Goal: Information Seeking & Learning: Learn about a topic

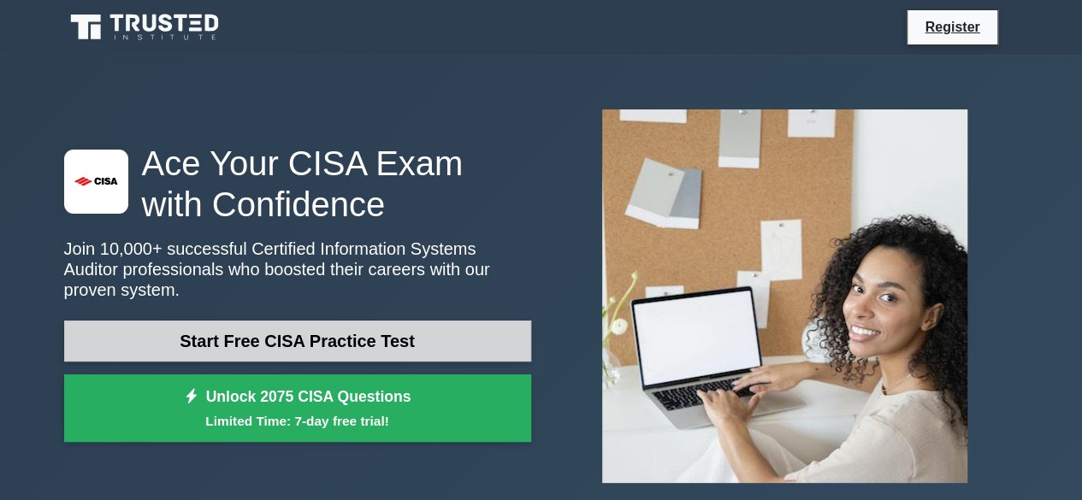
click at [364, 341] on link "Start Free CISA Practice Test" at bounding box center [297, 341] width 467 height 41
click at [246, 332] on link "Start Free CISA Practice Test" at bounding box center [297, 341] width 467 height 41
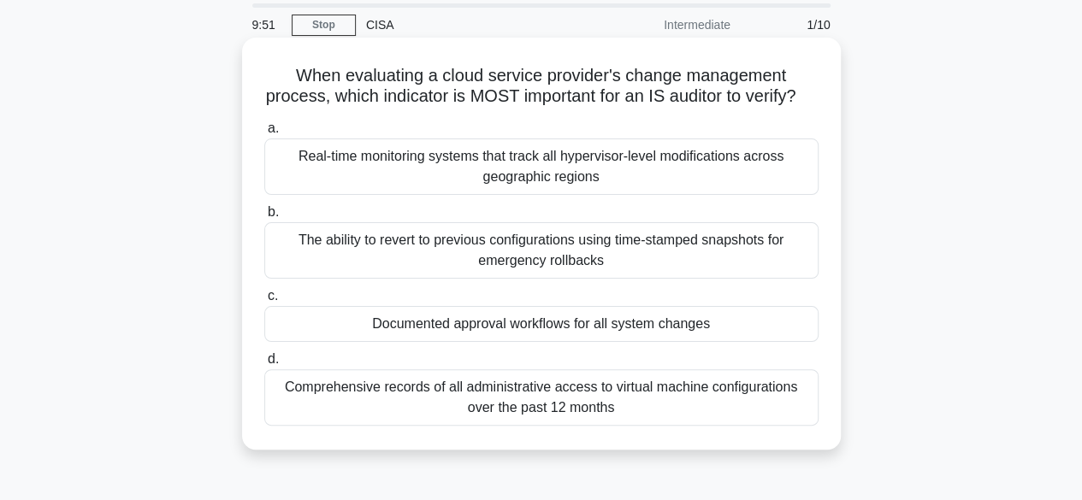
scroll to position [86, 0]
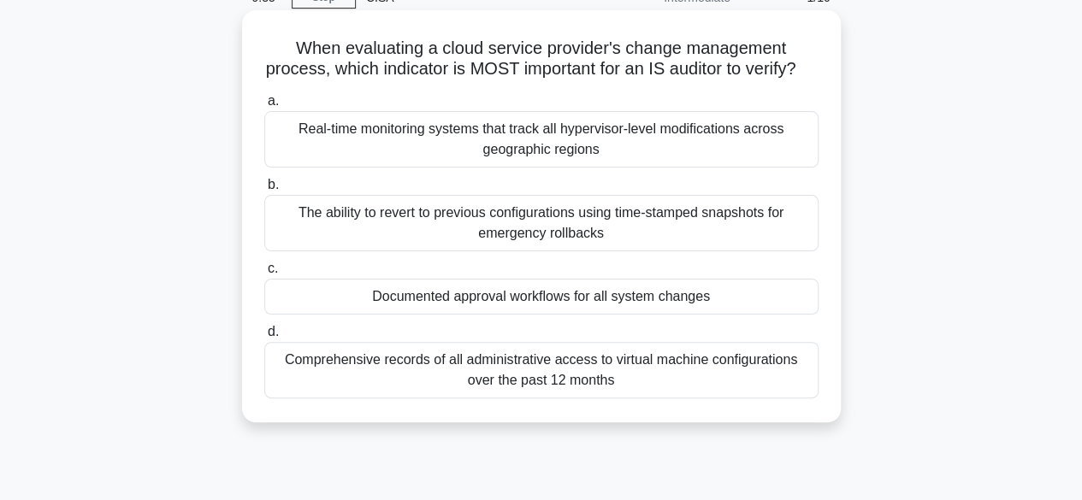
click at [580, 246] on div "The ability to revert to previous configurations using time-stamped snapshots f…" at bounding box center [541, 223] width 554 height 56
click at [264, 191] on input "b. The ability to revert to previous configurations using time-stamped snapshot…" at bounding box center [264, 185] width 0 height 11
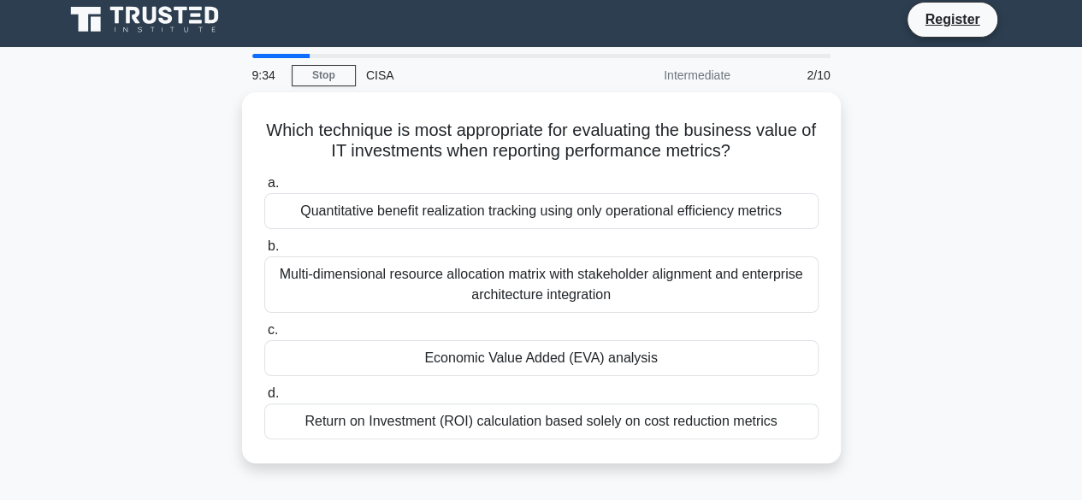
scroll to position [0, 0]
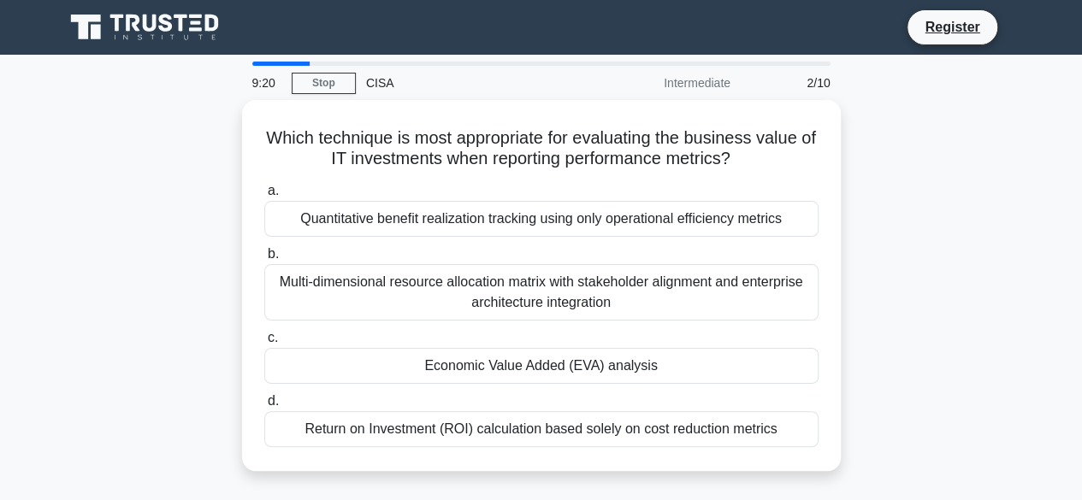
click at [330, 69] on div "9:20 Stop CISA Intermediate 2/10" at bounding box center [541, 83] width 599 height 34
click at [814, 87] on div "2/10" at bounding box center [790, 83] width 100 height 34
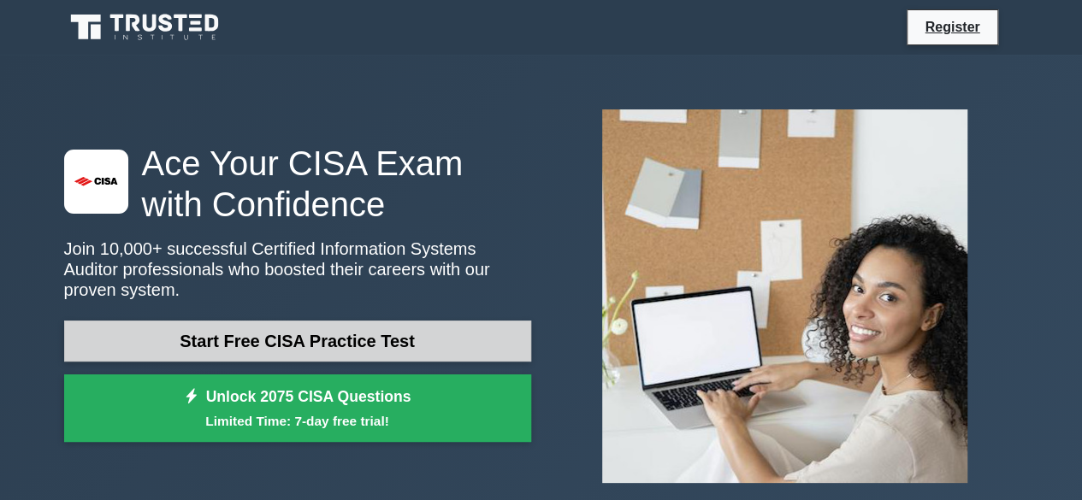
click at [267, 334] on link "Start Free CISA Practice Test" at bounding box center [297, 341] width 467 height 41
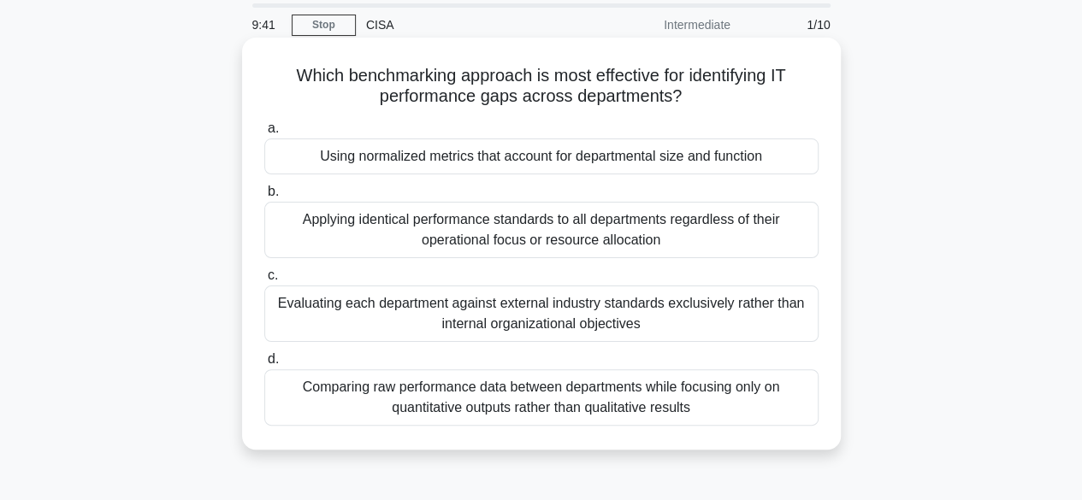
scroll to position [86, 0]
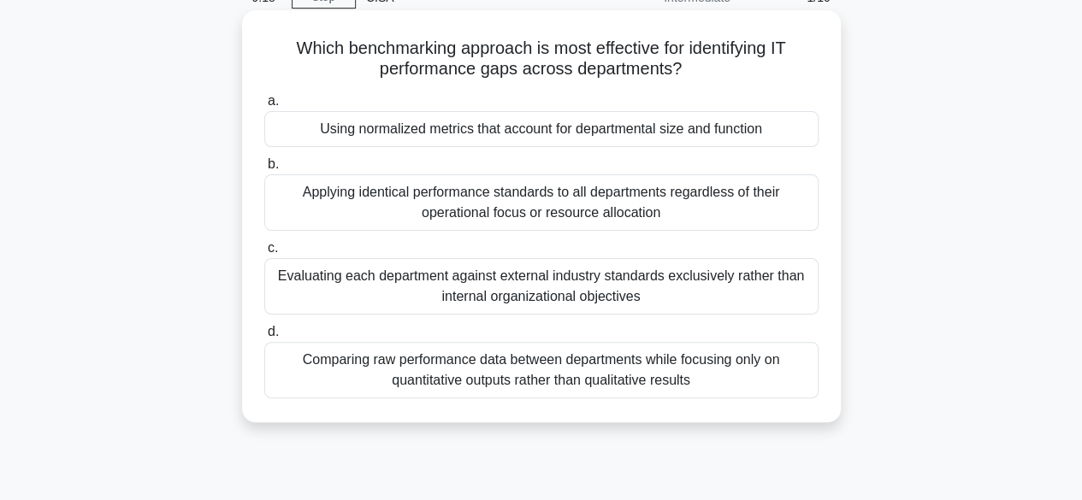
click at [471, 221] on div "Applying identical performance standards to all departments regardless of their…" at bounding box center [541, 202] width 554 height 56
click at [264, 170] on input "b. Applying identical performance standards to all departments regardless of th…" at bounding box center [264, 164] width 0 height 11
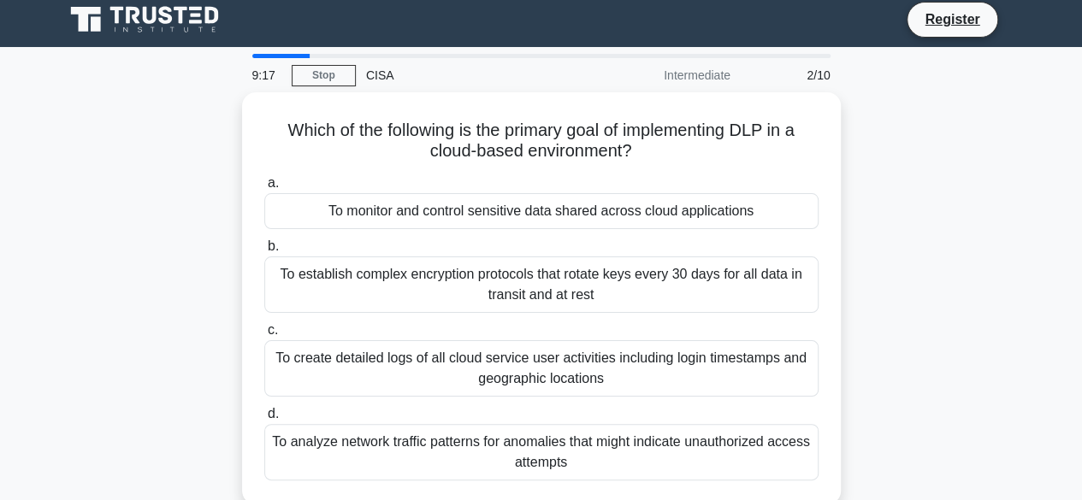
scroll to position [0, 0]
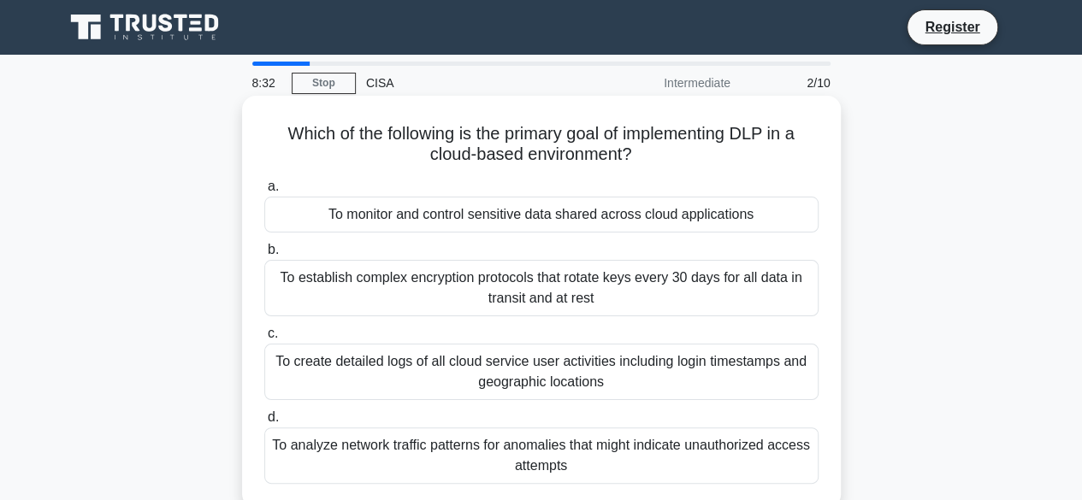
click at [620, 459] on div "To analyze network traffic patterns for anomalies that might indicate unauthori…" at bounding box center [541, 456] width 554 height 56
click at [264, 423] on input "d. To analyze network traffic patterns for anomalies that might indicate unauth…" at bounding box center [264, 417] width 0 height 11
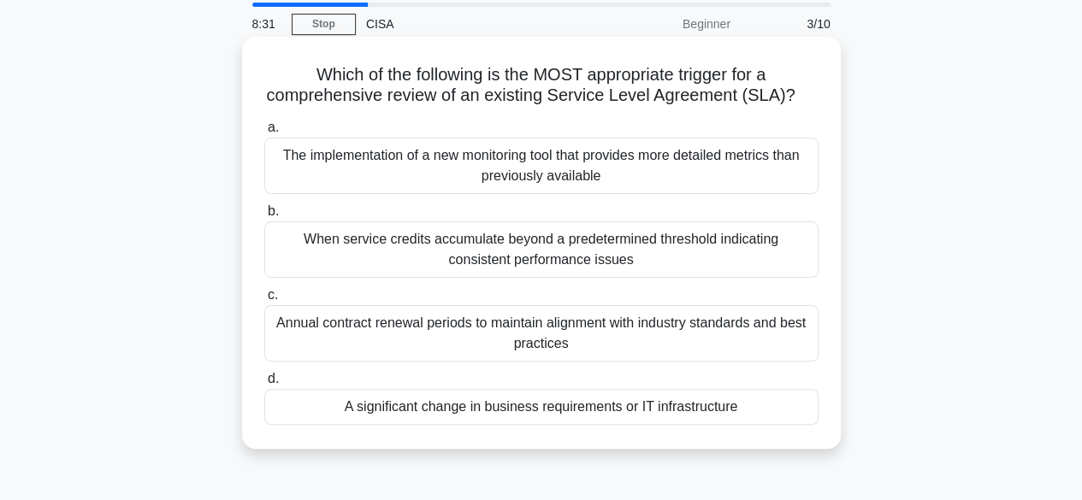
scroll to position [86, 0]
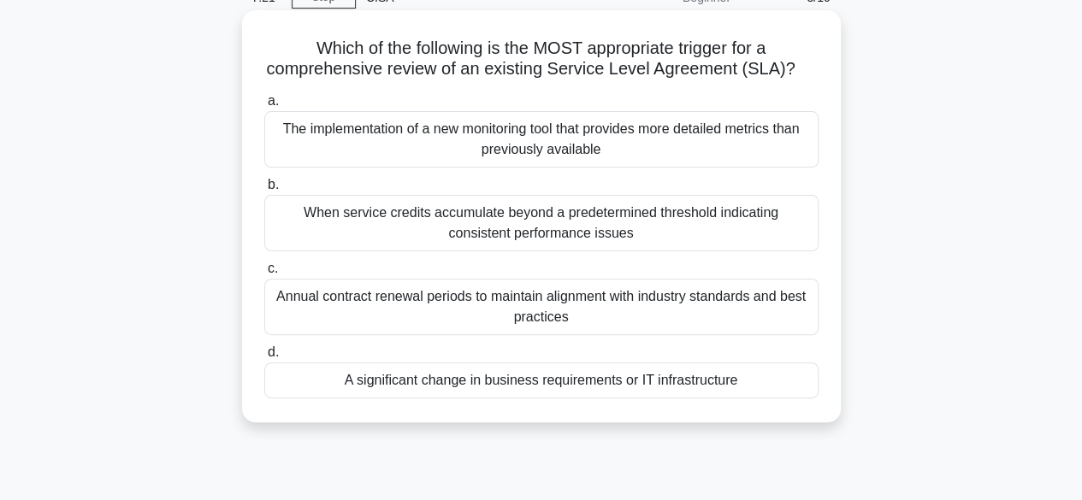
click at [404, 391] on div "A significant change in business requirements or IT infrastructure" at bounding box center [541, 381] width 554 height 36
click at [264, 358] on input "d. A significant change in business requirements or IT infrastructure" at bounding box center [264, 352] width 0 height 11
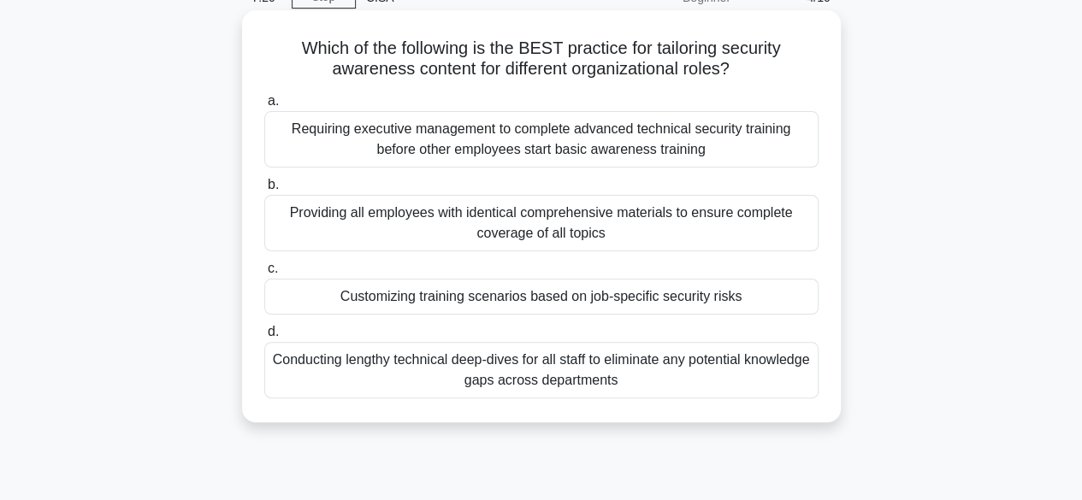
scroll to position [0, 0]
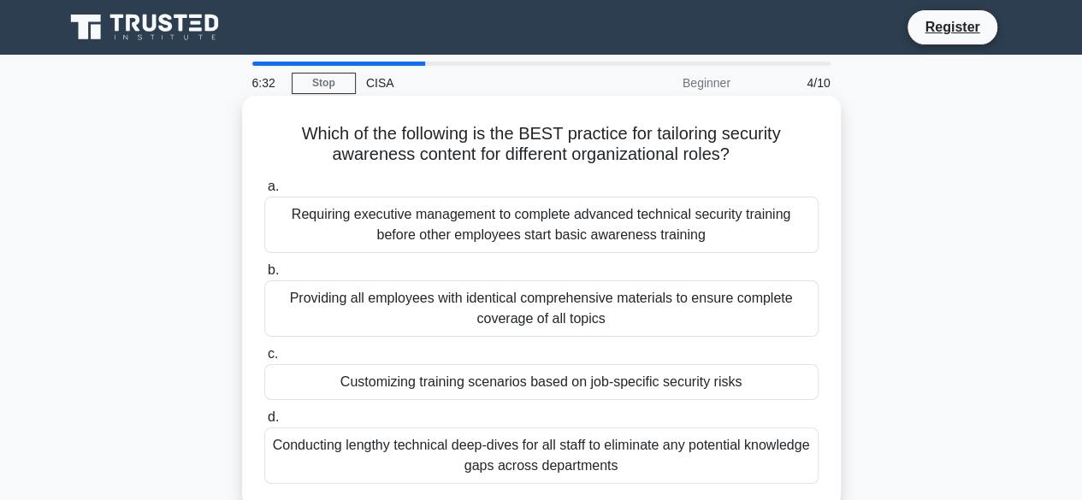
click at [616, 401] on div "a. Requiring executive management to complete advanced technical security train…" at bounding box center [541, 330] width 575 height 315
click at [619, 386] on div "Customizing training scenarios based on job-specific security risks" at bounding box center [541, 382] width 554 height 36
click at [264, 360] on input "c. Customizing training scenarios based on job-specific security risks" at bounding box center [264, 354] width 0 height 11
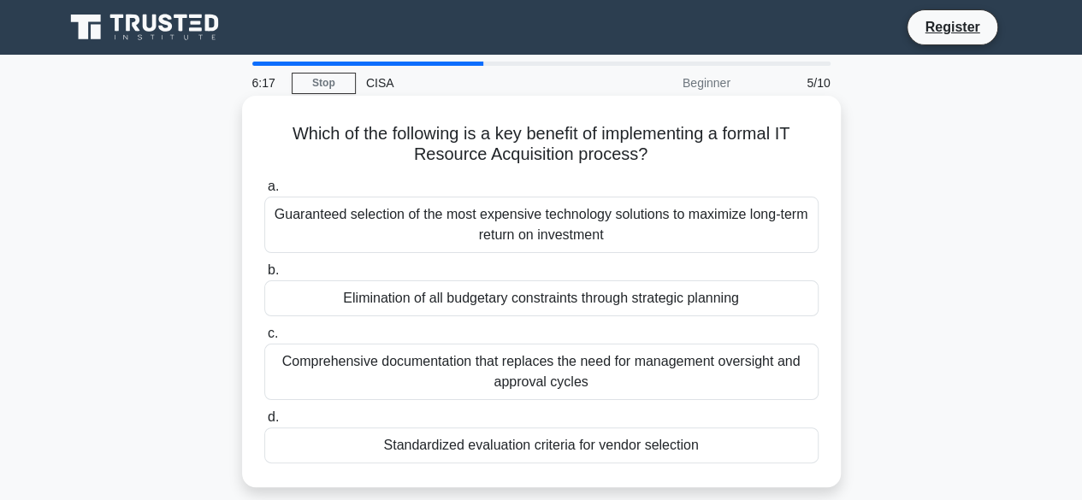
click at [549, 239] on div "Guaranteed selection of the most expensive technology solutions to maximize lon…" at bounding box center [541, 225] width 554 height 56
click at [264, 192] on input "a. Guaranteed selection of the most expensive technology solutions to maximize …" at bounding box center [264, 186] width 0 height 11
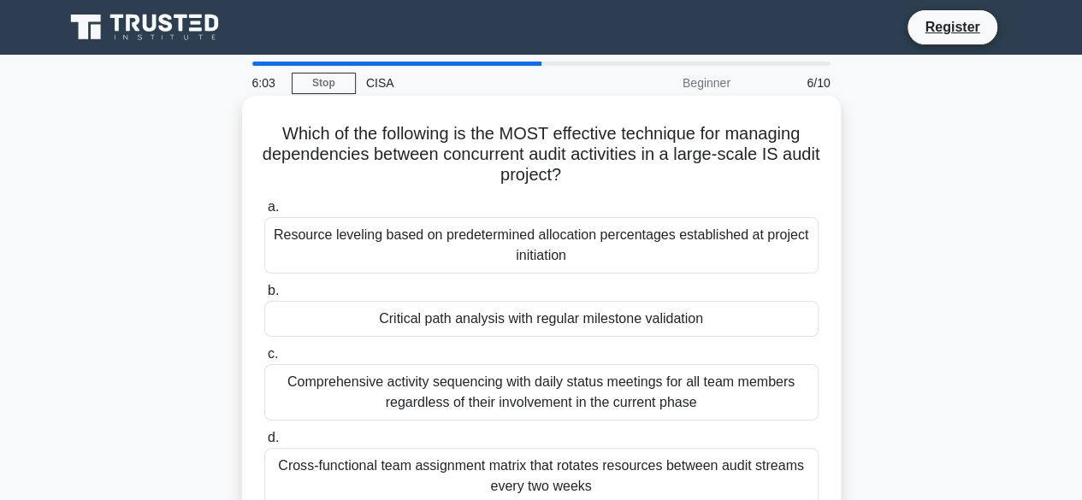
click at [381, 411] on div "Comprehensive activity sequencing with daily status meetings for all team membe…" at bounding box center [541, 392] width 554 height 56
click at [264, 360] on input "c. Comprehensive activity sequencing with daily status meetings for all team me…" at bounding box center [264, 354] width 0 height 11
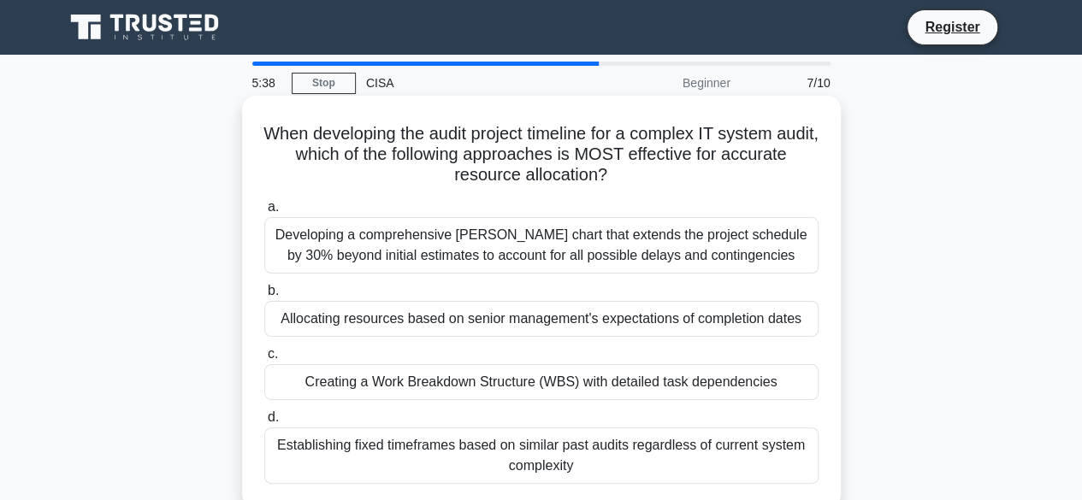
click at [535, 389] on div "Creating a Work Breakdown Structure (WBS) with detailed task dependencies" at bounding box center [541, 382] width 554 height 36
click at [264, 360] on input "c. Creating a Work Breakdown Structure (WBS) with detailed task dependencies" at bounding box center [264, 354] width 0 height 11
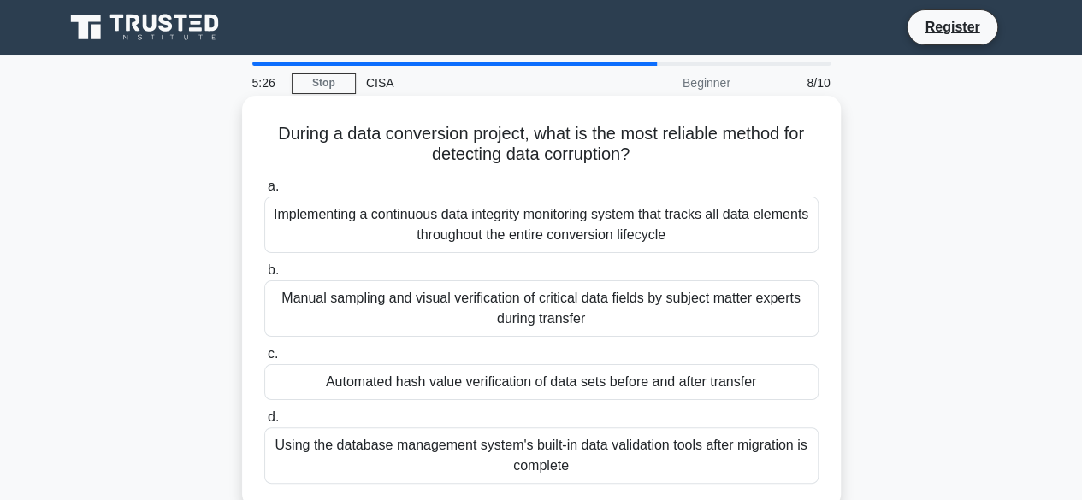
click at [437, 322] on div "Manual sampling and visual verification of critical data fields by subject matt…" at bounding box center [541, 308] width 554 height 56
click at [264, 276] on input "b. Manual sampling and visual verification of critical data fields by subject m…" at bounding box center [264, 270] width 0 height 11
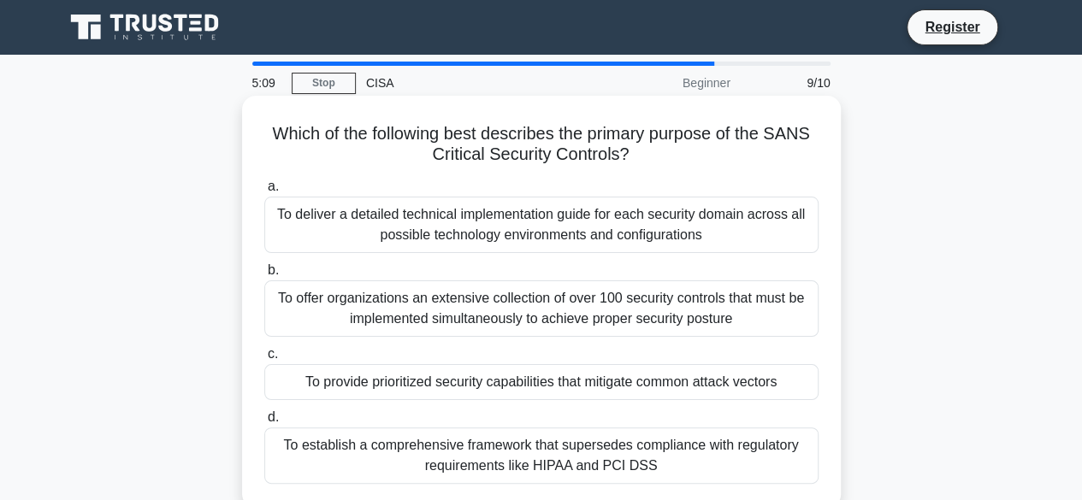
click at [599, 452] on div "To establish a comprehensive framework that supersedes compliance with regulato…" at bounding box center [541, 456] width 554 height 56
click at [264, 423] on input "d. To establish a comprehensive framework that supersedes compliance with regul…" at bounding box center [264, 417] width 0 height 11
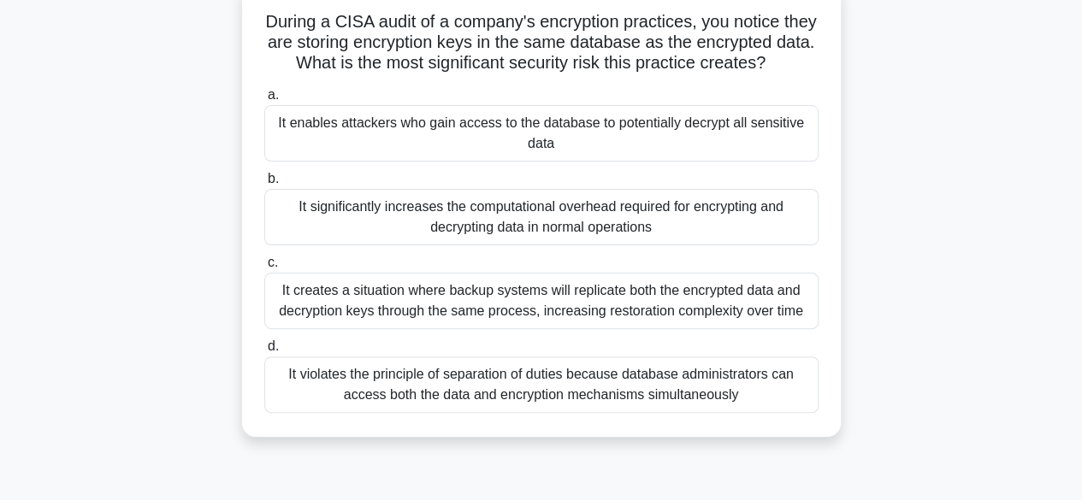
scroll to position [86, 0]
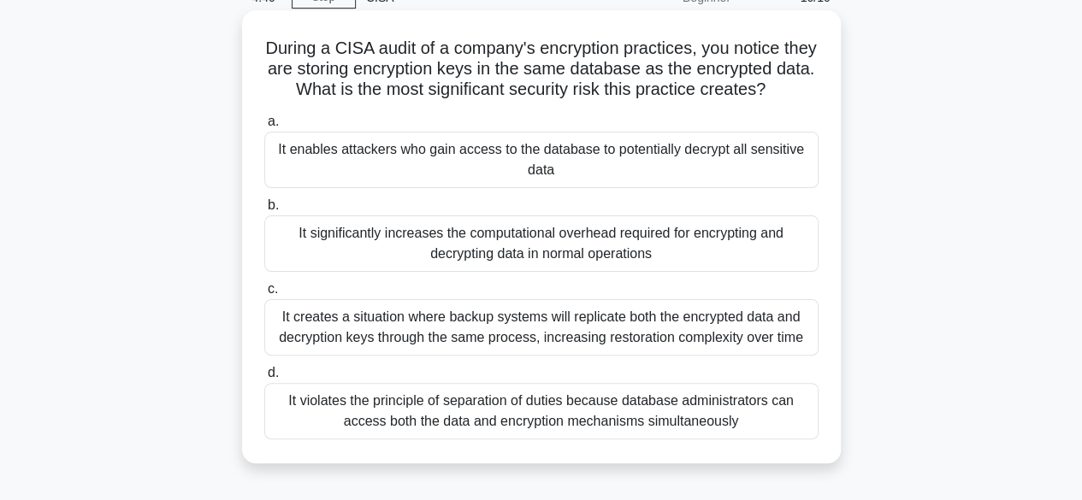
click at [505, 156] on div "It enables attackers who gain access to the database to potentially decrypt all…" at bounding box center [541, 160] width 554 height 56
click at [264, 127] on input "a. It enables attackers who gain access to the database to potentially decrypt …" at bounding box center [264, 121] width 0 height 11
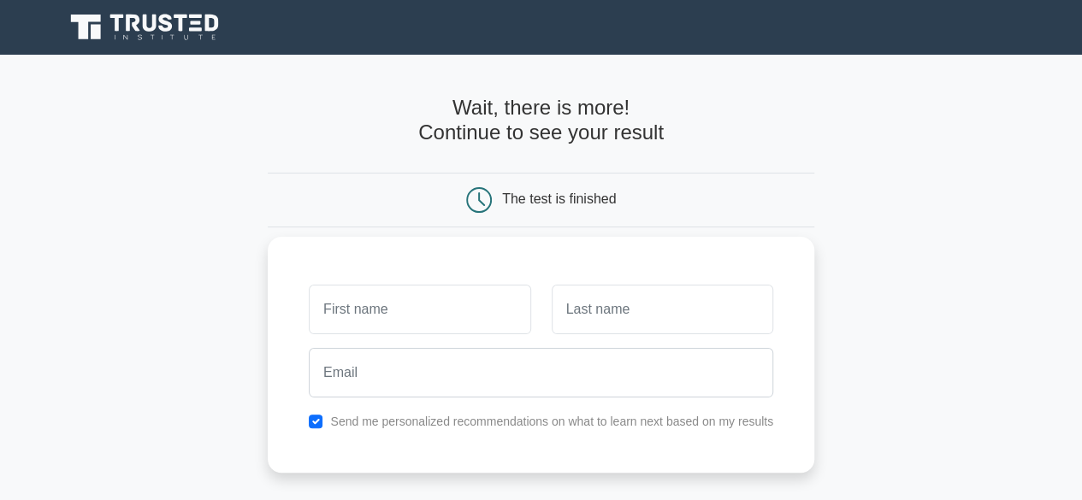
scroll to position [257, 0]
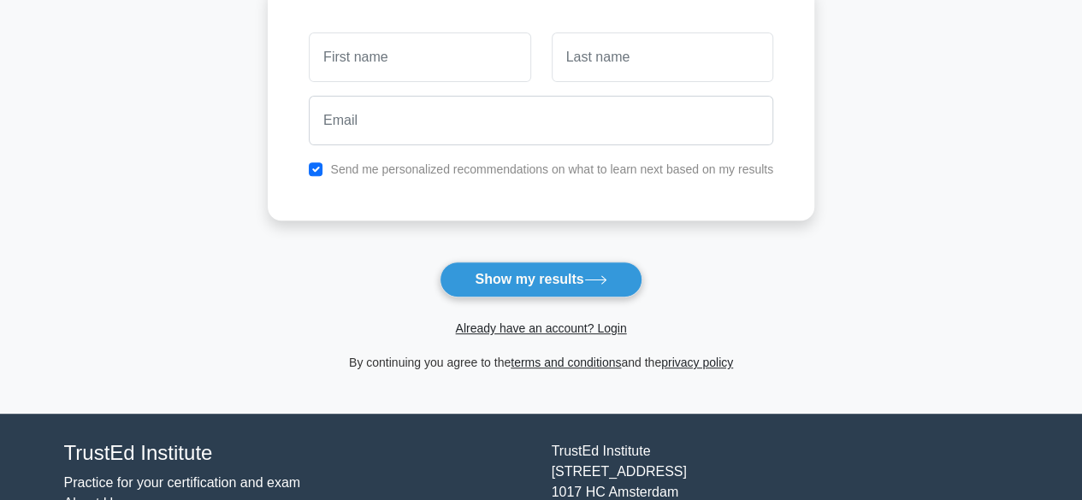
click at [572, 257] on form "Wait, there is more! Continue to see your result The test is finished and the" at bounding box center [541, 106] width 546 height 534
click at [575, 284] on button "Show my results" at bounding box center [541, 280] width 202 height 36
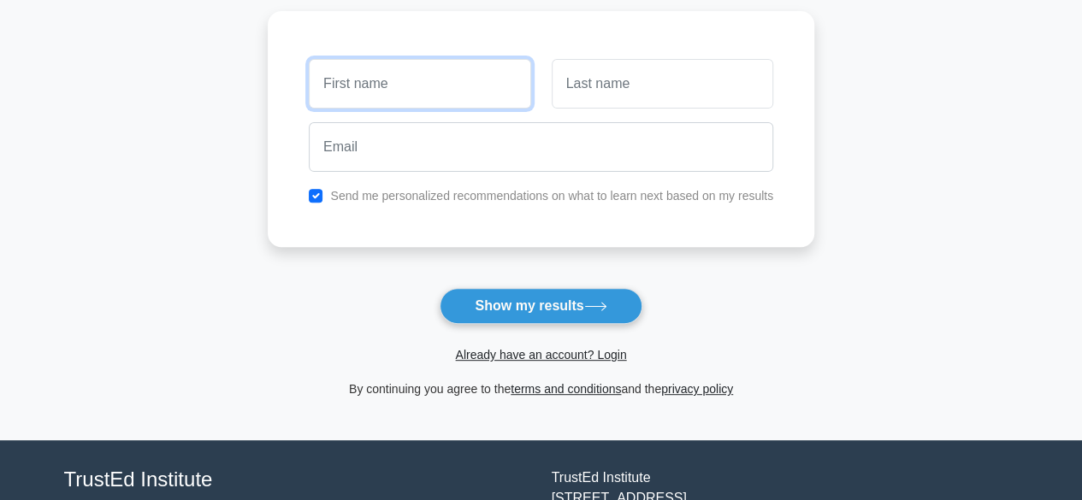
scroll to position [0, 0]
